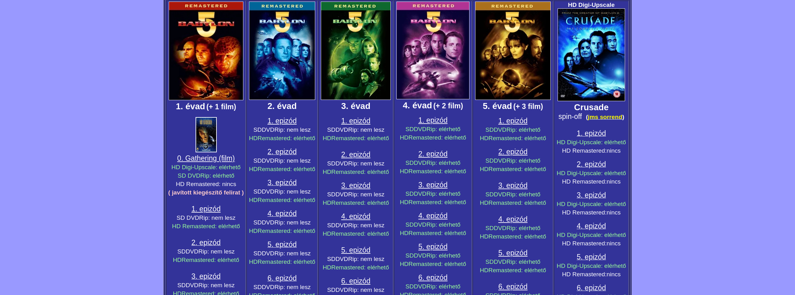
scroll to position [156, 0]
click at [362, 234] on span "Remastered: elérhető" at bounding box center [360, 233] width 58 height 7
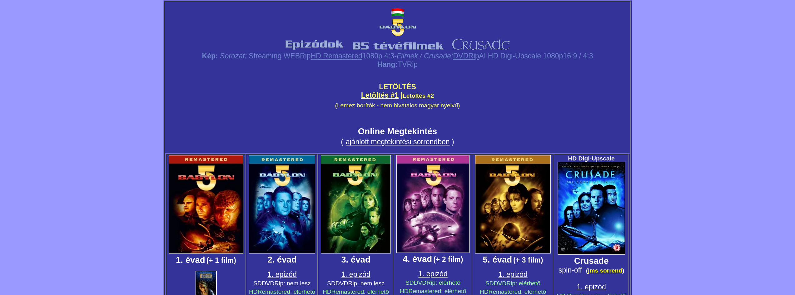
scroll to position [0, 0]
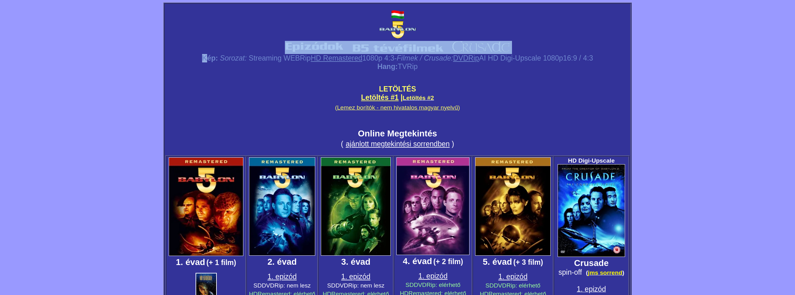
drag, startPoint x: 248, startPoint y: 41, endPoint x: 194, endPoint y: 54, distance: 56.2
click at [194, 54] on div "Kép: Sorozat: Streaming WEBRip HD Remastered 1080p 4:3 - Filmek / Crusade: DVDR…" at bounding box center [397, 85] width 464 height 128
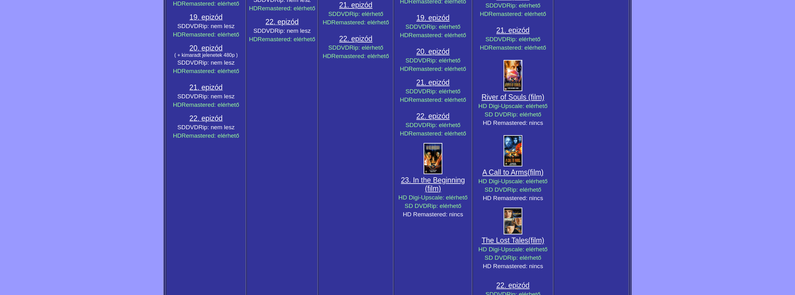
scroll to position [1087, 0]
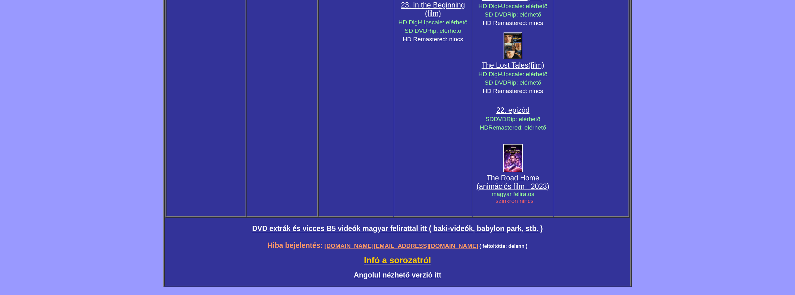
drag, startPoint x: 731, startPoint y: 271, endPoint x: 713, endPoint y: 279, distance: 19.8
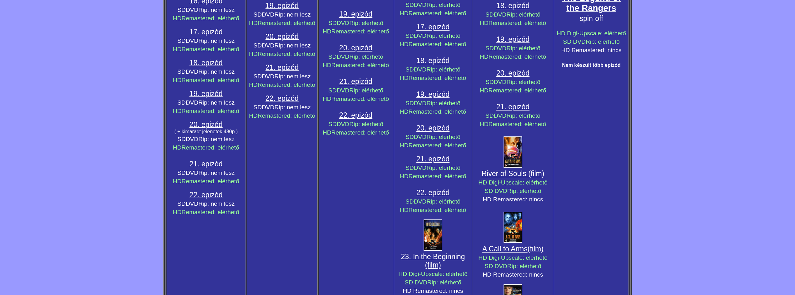
scroll to position [0, 0]
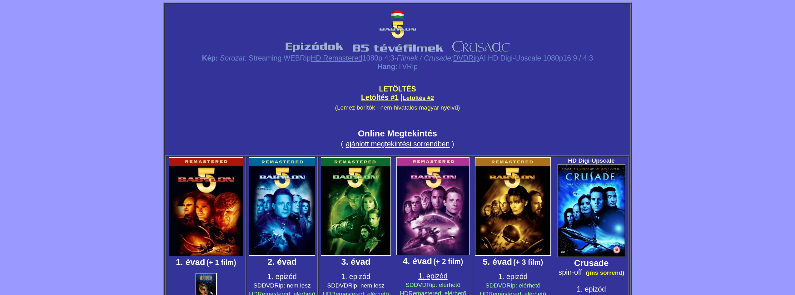
drag, startPoint x: 667, startPoint y: 256, endPoint x: 445, endPoint y: 129, distance: 256.1
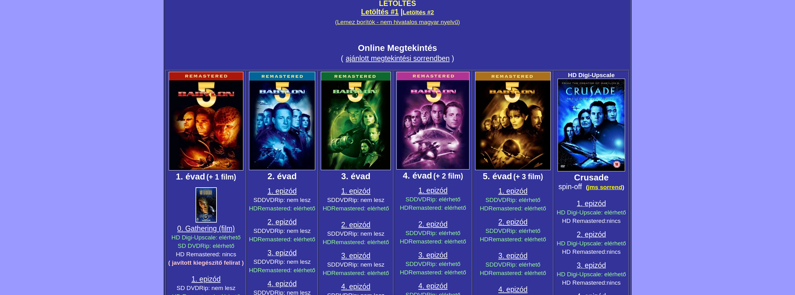
scroll to position [125, 0]
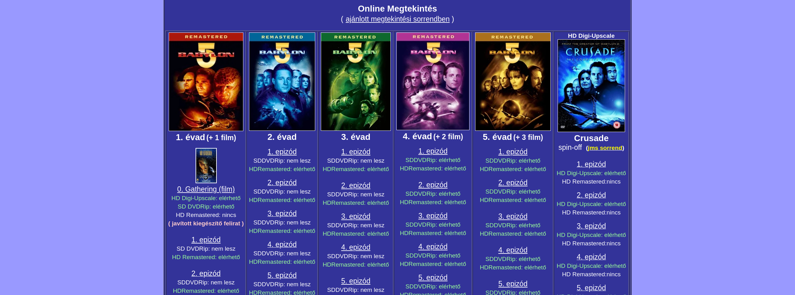
click at [203, 187] on span "0. Gathering (film)" at bounding box center [205, 189] width 57 height 8
click at [197, 224] on span "( javított kiegészítő felirat )" at bounding box center [206, 223] width 76 height 7
click at [191, 201] on span "HD Digi-Upscale" at bounding box center [193, 198] width 44 height 7
click at [204, 213] on span "HD Remastered: nincs" at bounding box center [206, 215] width 60 height 7
drag, startPoint x: 210, startPoint y: 213, endPoint x: 242, endPoint y: 216, distance: 32.3
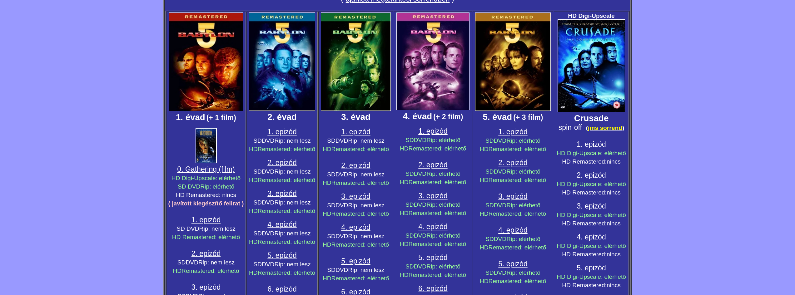
scroll to position [156, 0]
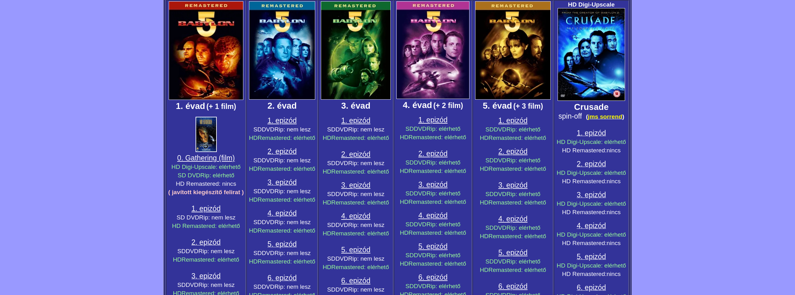
click at [216, 208] on span "1. epizód" at bounding box center [205, 208] width 29 height 8
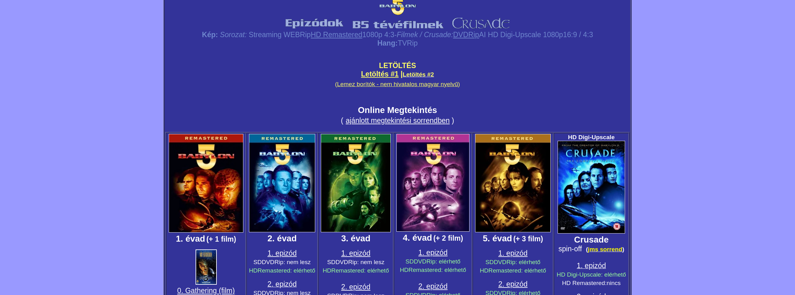
scroll to position [0, 0]
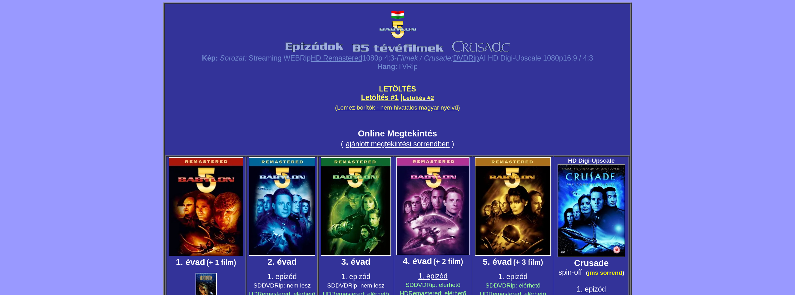
click at [377, 96] on link "Letöltés #1" at bounding box center [379, 97] width 37 height 8
click at [426, 97] on span "Letöltés #2" at bounding box center [417, 98] width 31 height 7
click at [395, 145] on link "ajánlott megtekintési sorrendbe" at bounding box center [396, 144] width 100 height 8
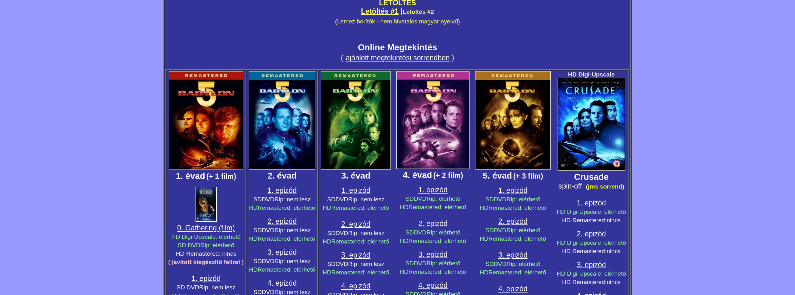
scroll to position [156, 0]
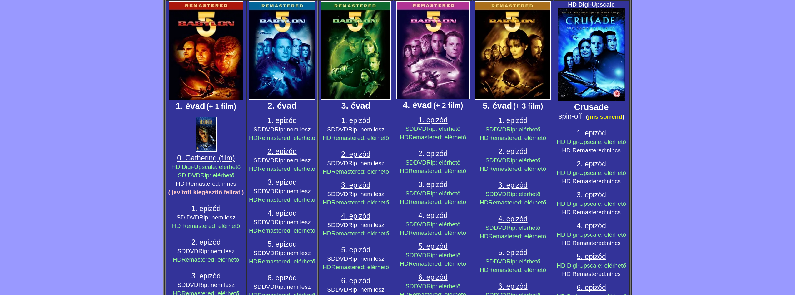
click at [354, 122] on span "1. epizód" at bounding box center [355, 120] width 29 height 8
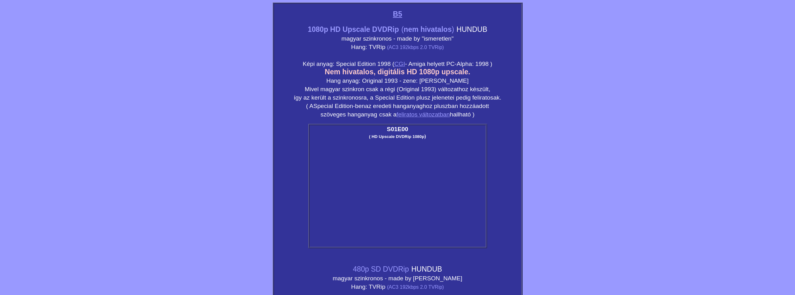
click at [422, 78] on small "Képi anyag: Special Edition 1998 ( CGI - Amiga helyett PC-Alpha: 1998 ) Nem hiv…" at bounding box center [396, 81] width 207 height 40
drag, startPoint x: 335, startPoint y: 105, endPoint x: 498, endPoint y: 103, distance: 163.3
click at [498, 103] on td "B5 1080p HD Upscale DVDRip ( nem hivatalos ) HUNDUB magyar szinkronos - made by…" at bounding box center [397, 264] width 248 height 523
drag, startPoint x: 400, startPoint y: 131, endPoint x: 401, endPoint y: 145, distance: 14.4
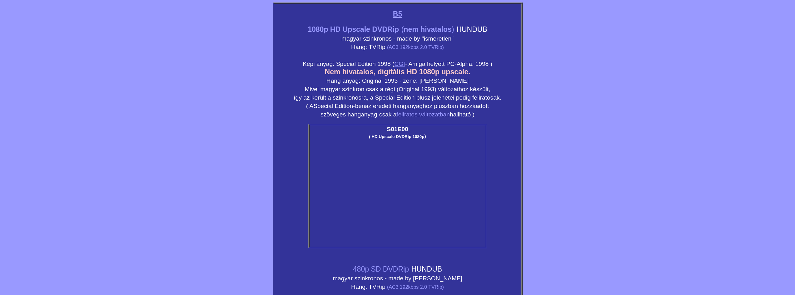
click at [400, 132] on span "S01E00" at bounding box center [397, 129] width 21 height 7
click at [384, 144] on td "S01E00 ( HD Upscale DVDRip 1080p )" at bounding box center [397, 186] width 177 height 122
drag, startPoint x: 384, startPoint y: 144, endPoint x: 297, endPoint y: 113, distance: 92.9
click at [297, 113] on td "B5 1080p HD Upscale DVDRip ( nem hivatalos ) HUNDUB magyar szinkronos - made by…" at bounding box center [397, 264] width 248 height 523
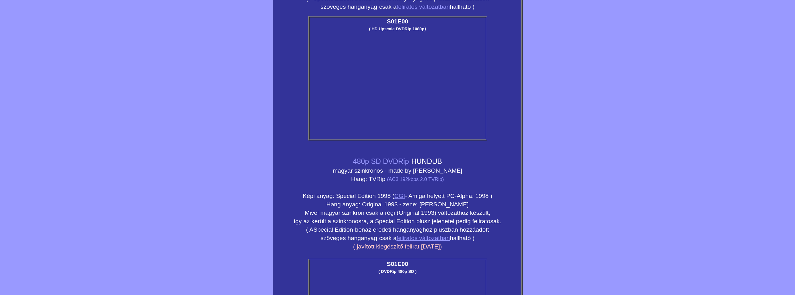
scroll to position [125, 0]
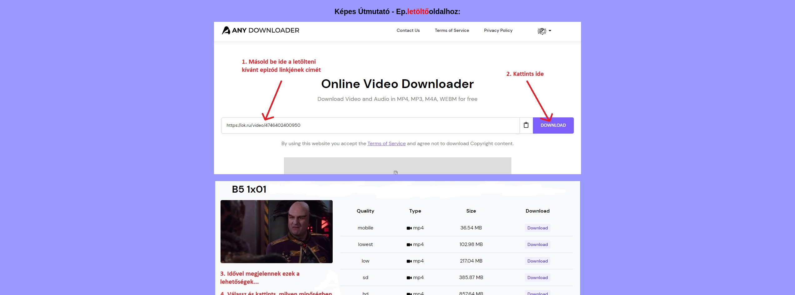
scroll to position [62, 0]
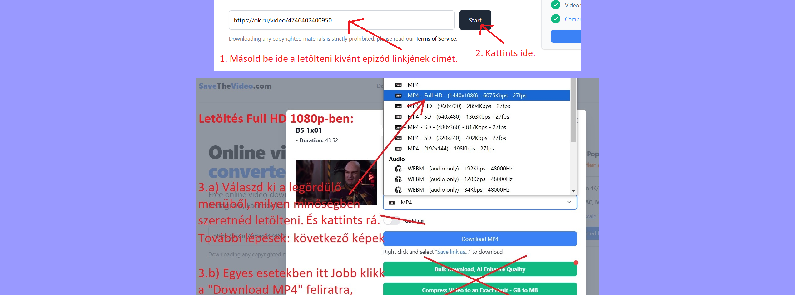
scroll to position [219, 0]
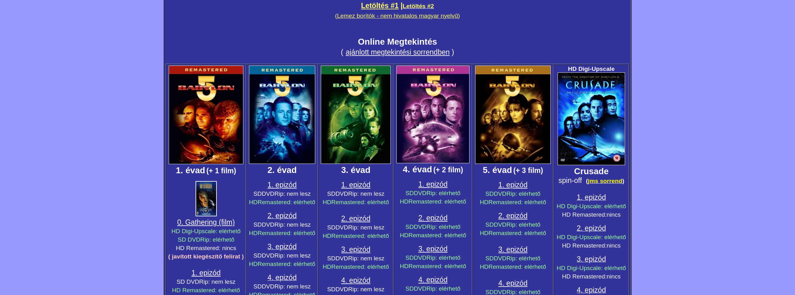
scroll to position [94, 0]
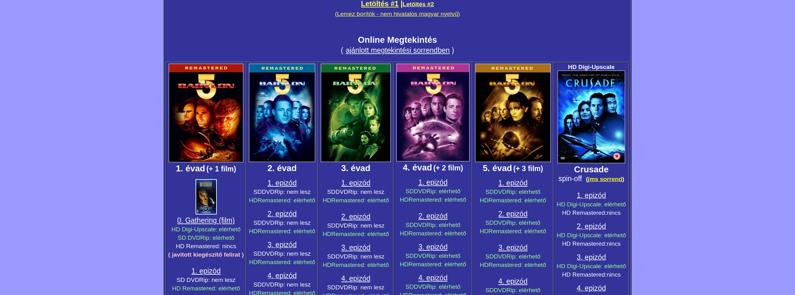
click at [201, 186] on img at bounding box center [205, 196] width 21 height 35
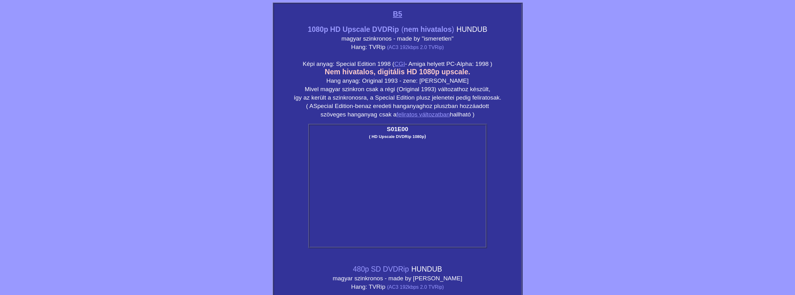
click at [389, 145] on td "S01E00 ( HD Upscale DVDRip 1080p )" at bounding box center [397, 186] width 177 height 122
drag, startPoint x: 340, startPoint y: 62, endPoint x: 418, endPoint y: 54, distance: 78.2
click at [418, 54] on td "B5 1080p HD Upscale DVDRip ( nem hivatalos ) HUNDUB magyar szinkronos - made by…" at bounding box center [397, 264] width 248 height 523
click at [412, 46] on small "(AC3 192kbps 2.0 TVRip)" at bounding box center [415, 47] width 57 height 5
click at [411, 33] on span "nem hivatalos" at bounding box center [427, 29] width 48 height 8
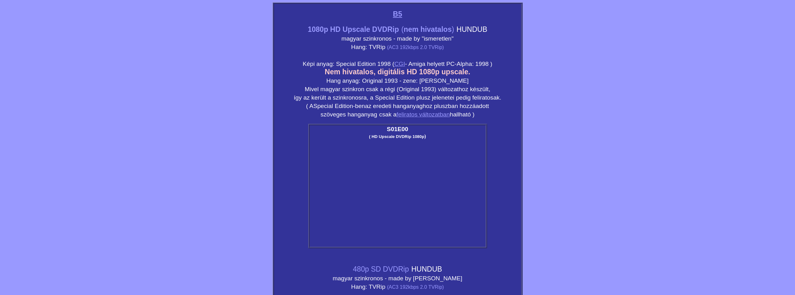
click at [383, 26] on small "1080p HD Upscale DVDRip" at bounding box center [353, 29] width 91 height 8
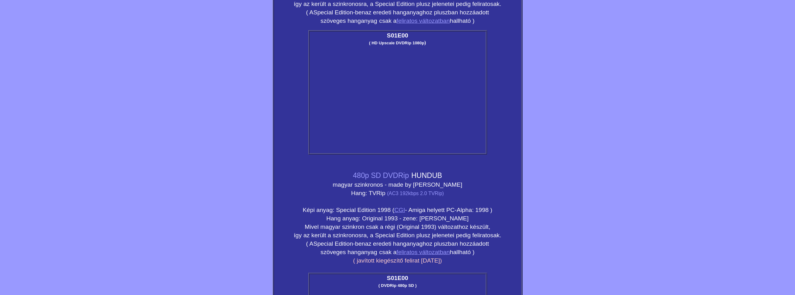
scroll to position [156, 0]
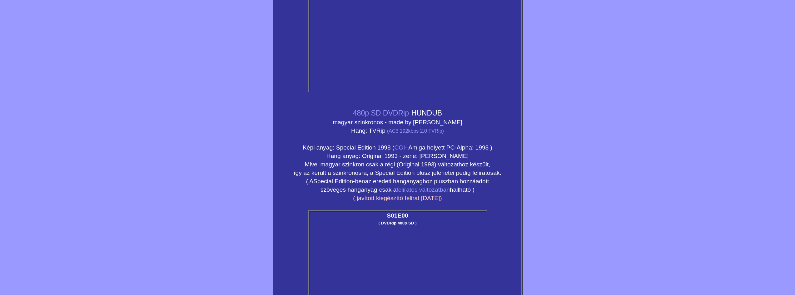
click at [412, 229] on td "S01E00 ( DVDRip 480p SD )" at bounding box center [397, 272] width 177 height 122
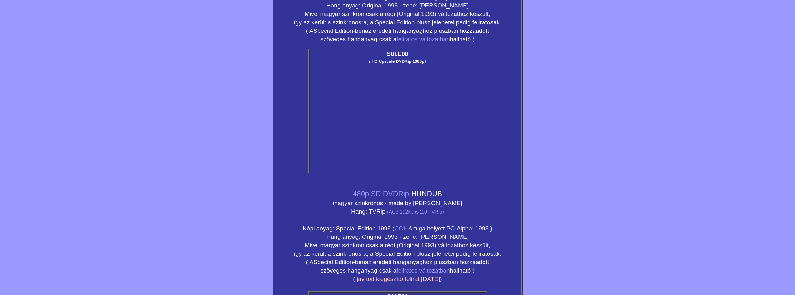
scroll to position [0, 0]
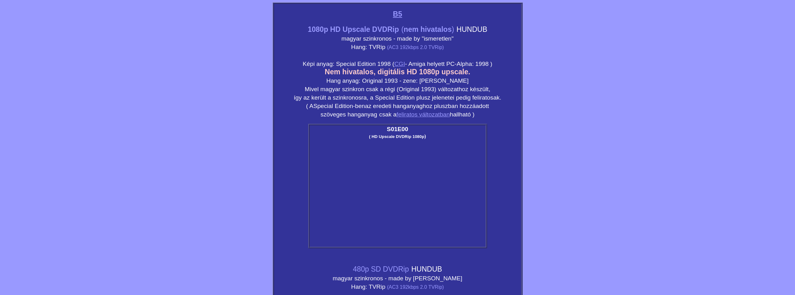
drag, startPoint x: 373, startPoint y: 147, endPoint x: 336, endPoint y: 97, distance: 62.1
click at [336, 97] on small "Képi anyag: Special Edition 1998 ( CGI - Amiga helyett PC-Alpha: 1998 ) Nem hiv…" at bounding box center [396, 81] width 207 height 40
